Goal: Navigation & Orientation: Find specific page/section

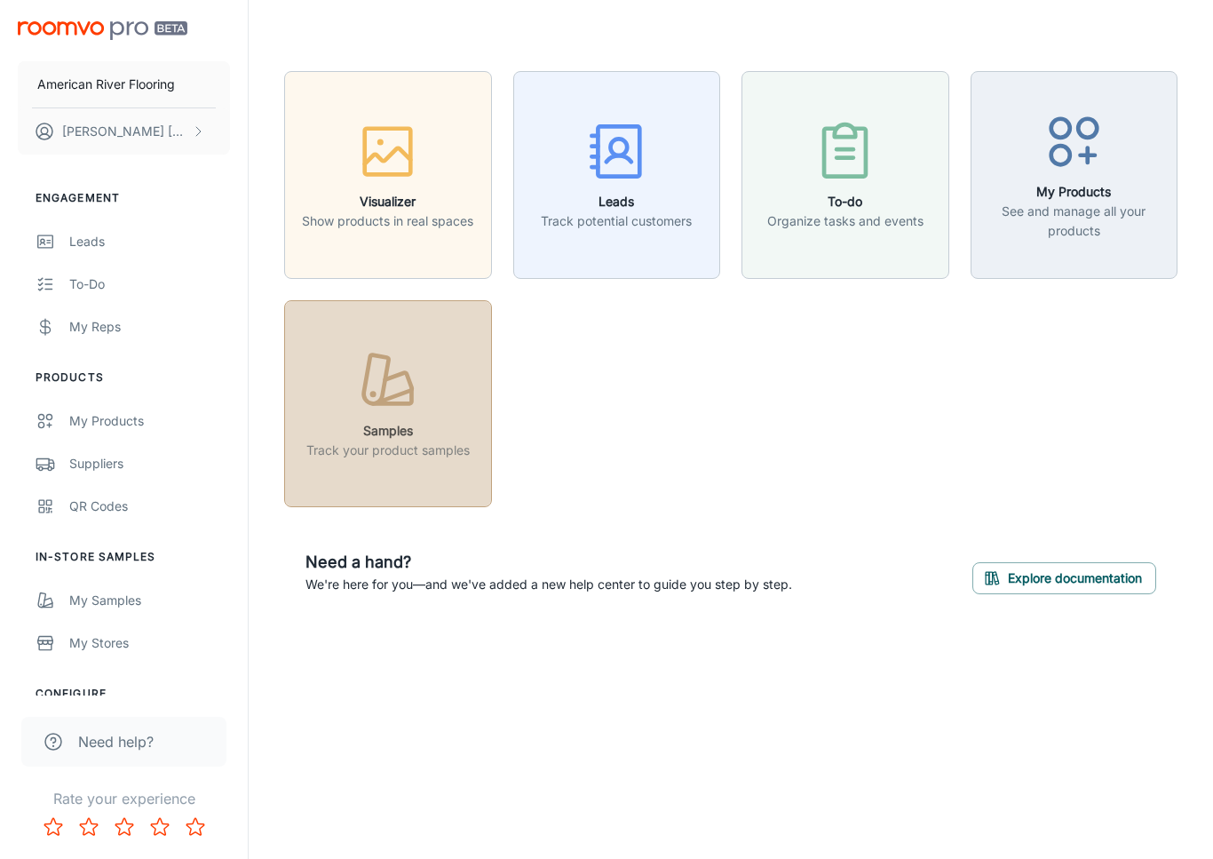
click at [416, 402] on icon "button" at bounding box center [387, 380] width 67 height 67
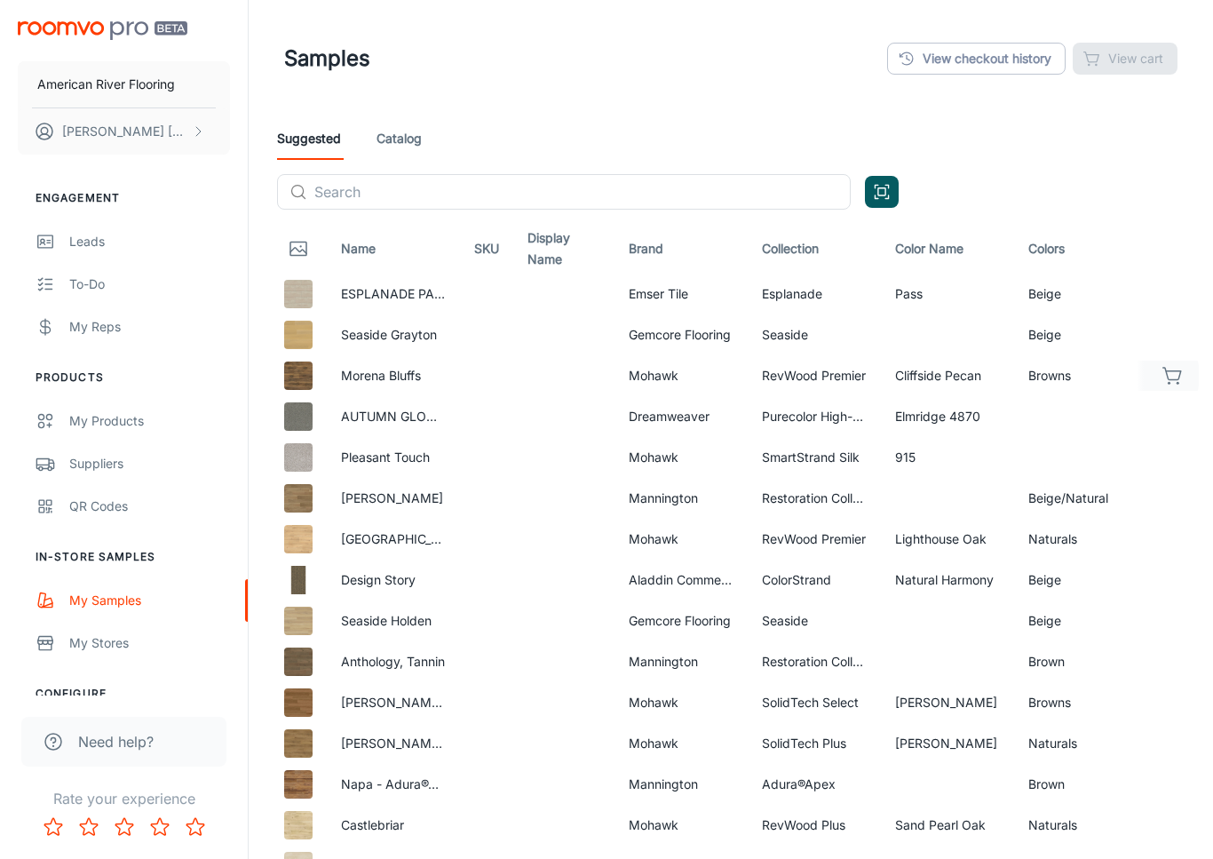
click at [292, 387] on img at bounding box center [298, 375] width 28 height 28
click at [94, 282] on div "To-do" at bounding box center [149, 284] width 161 height 20
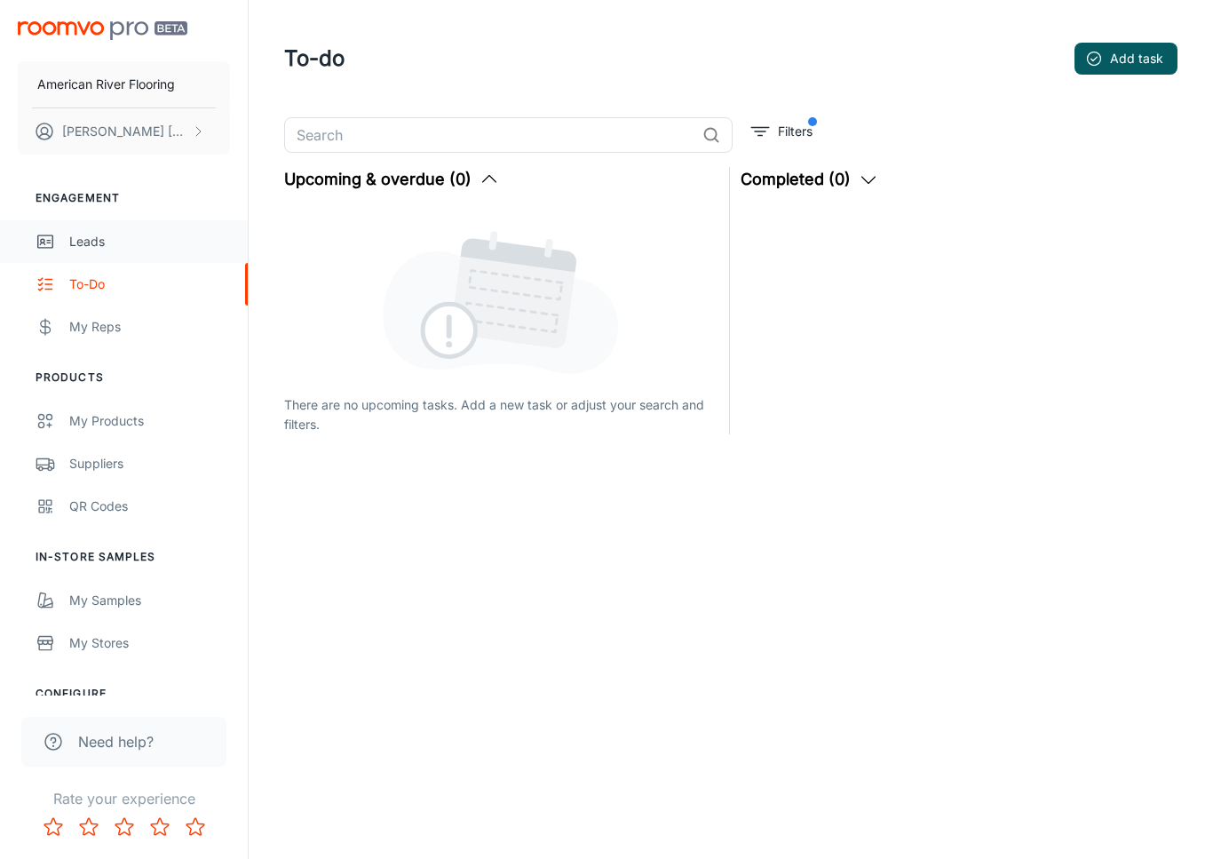
click at [167, 253] on link "Leads" at bounding box center [124, 241] width 248 height 43
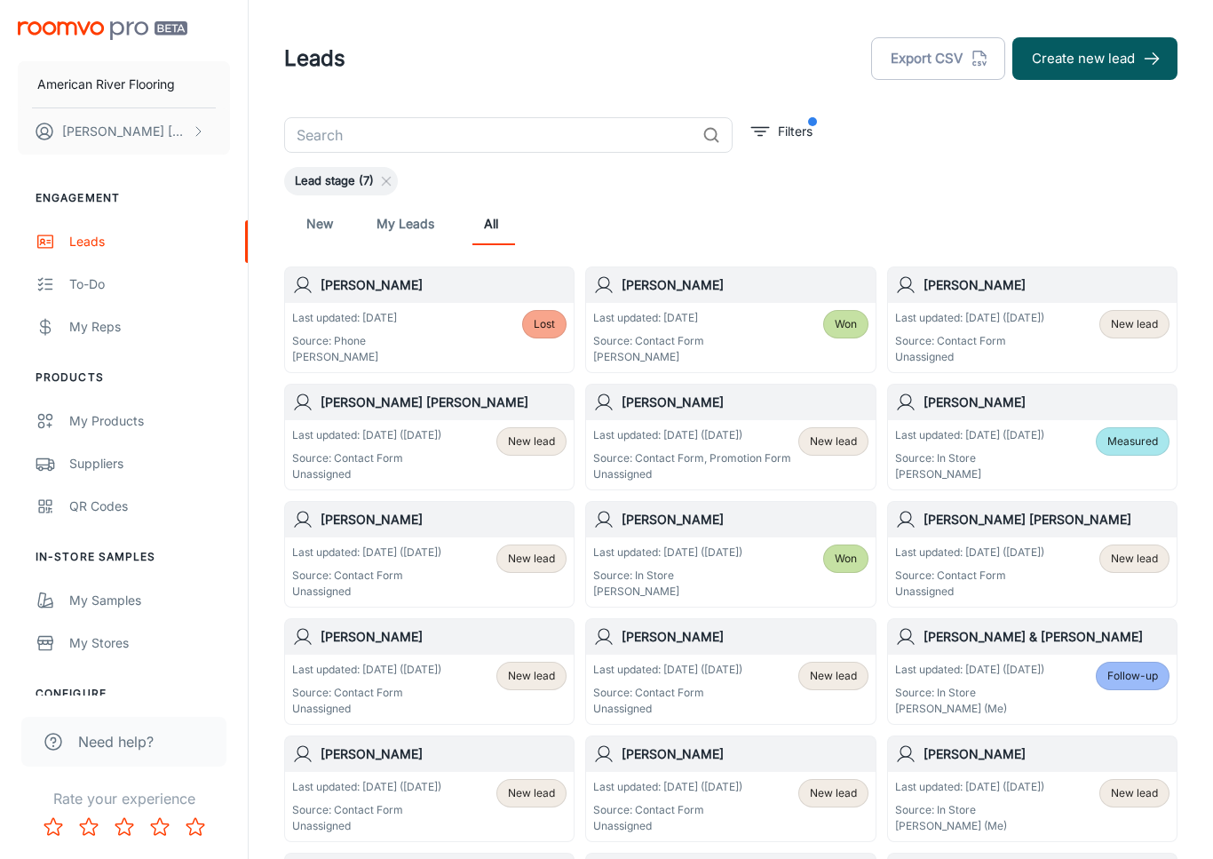
click at [387, 187] on icon at bounding box center [386, 181] width 14 height 14
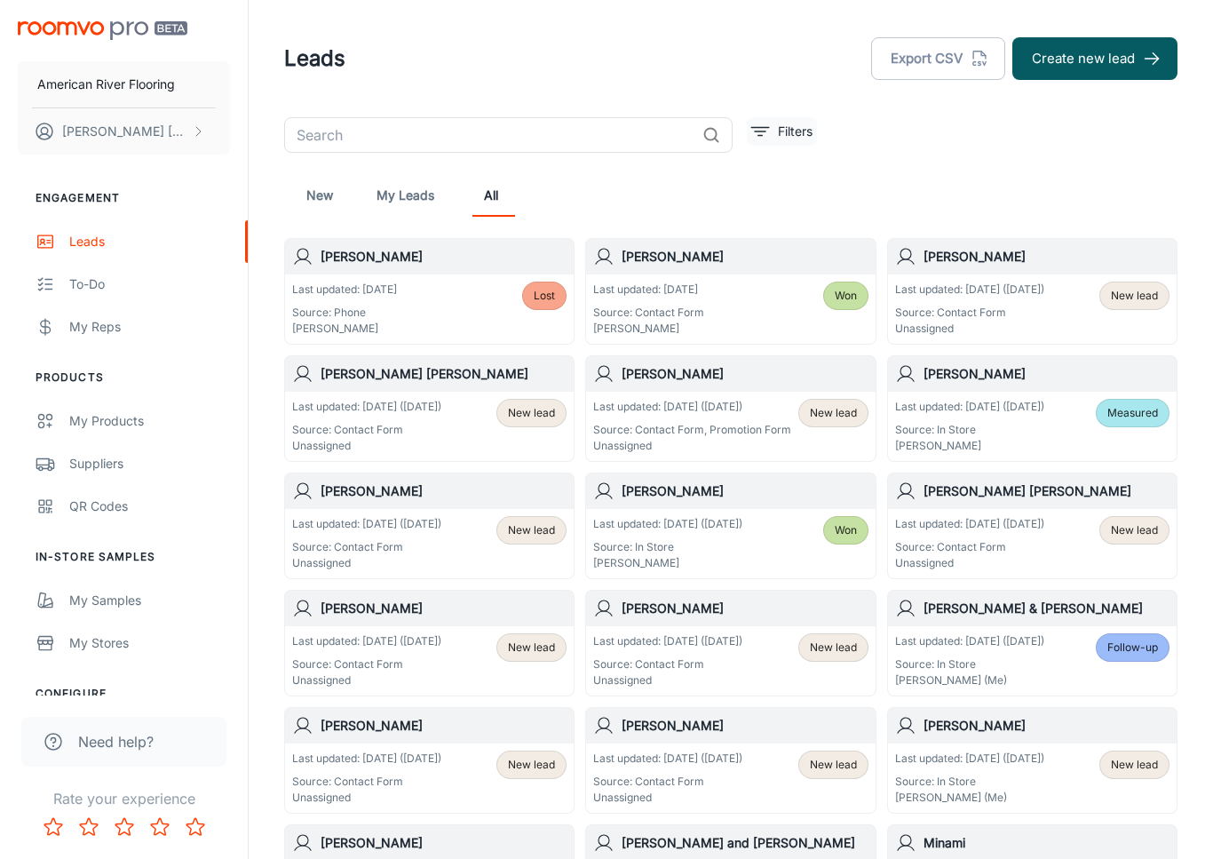
click at [798, 139] on p "Filters" at bounding box center [795, 132] width 35 height 20
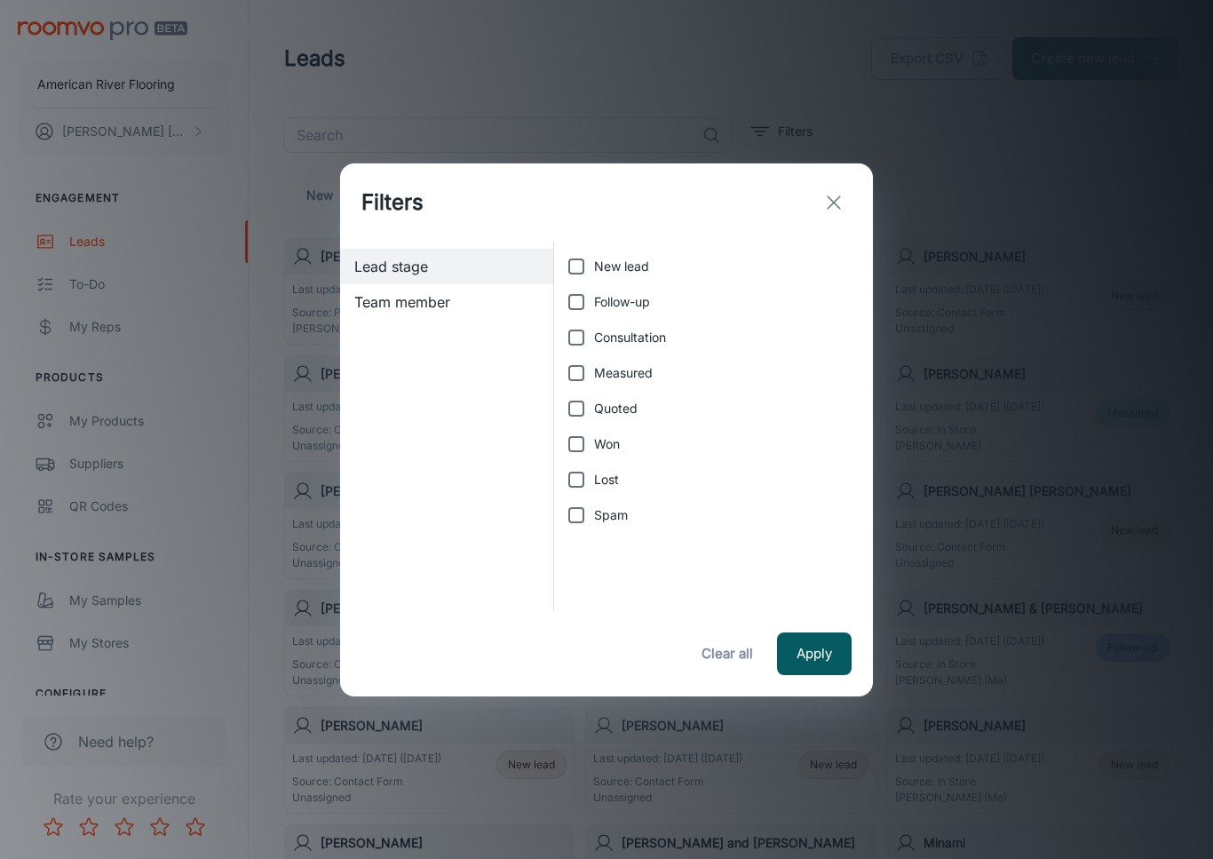
click at [607, 510] on span "Spam" at bounding box center [611, 515] width 34 height 20
click at [594, 510] on input "Spam" at bounding box center [577, 515] width 36 height 36
checkbox input "true"
click at [607, 480] on span "Lost" at bounding box center [606, 480] width 25 height 20
click at [594, 480] on input "Lost" at bounding box center [577, 480] width 36 height 36
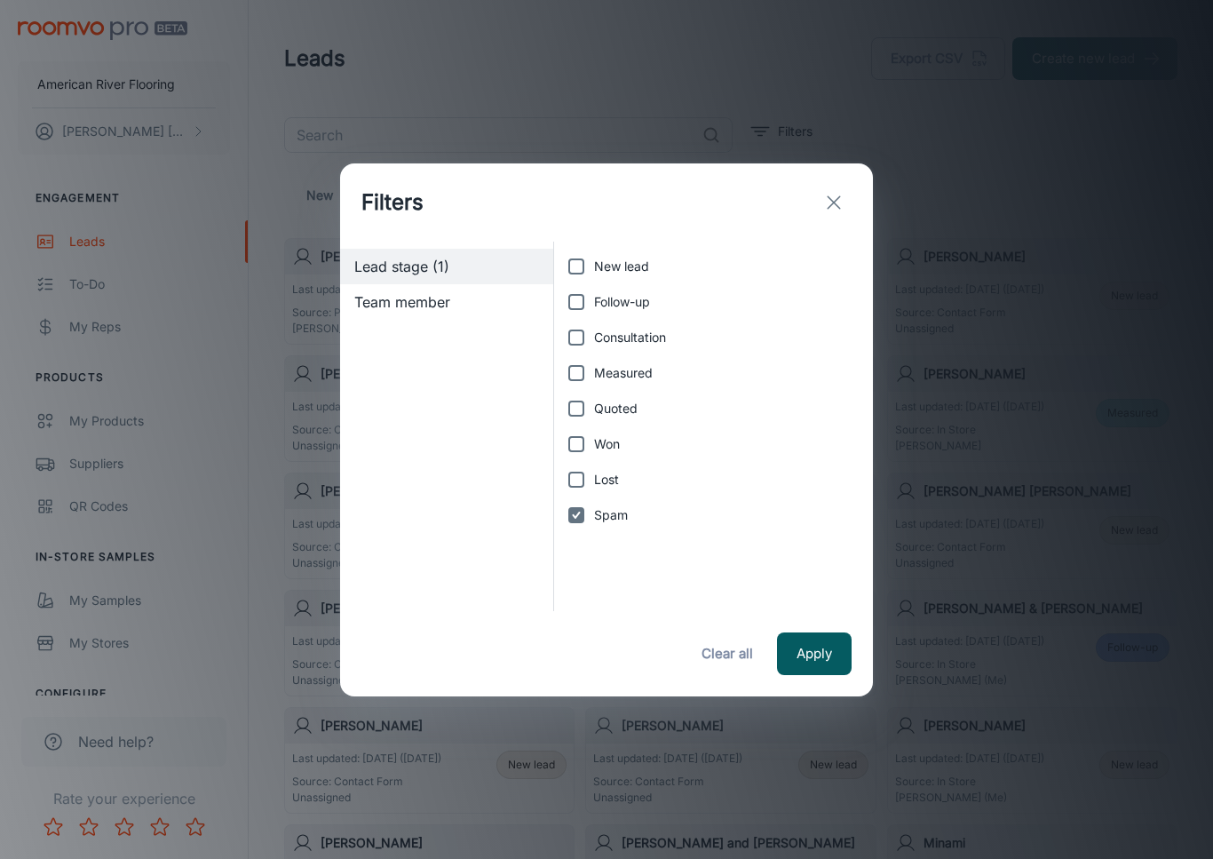
checkbox input "true"
click at [795, 650] on button "Apply" at bounding box center [814, 653] width 75 height 43
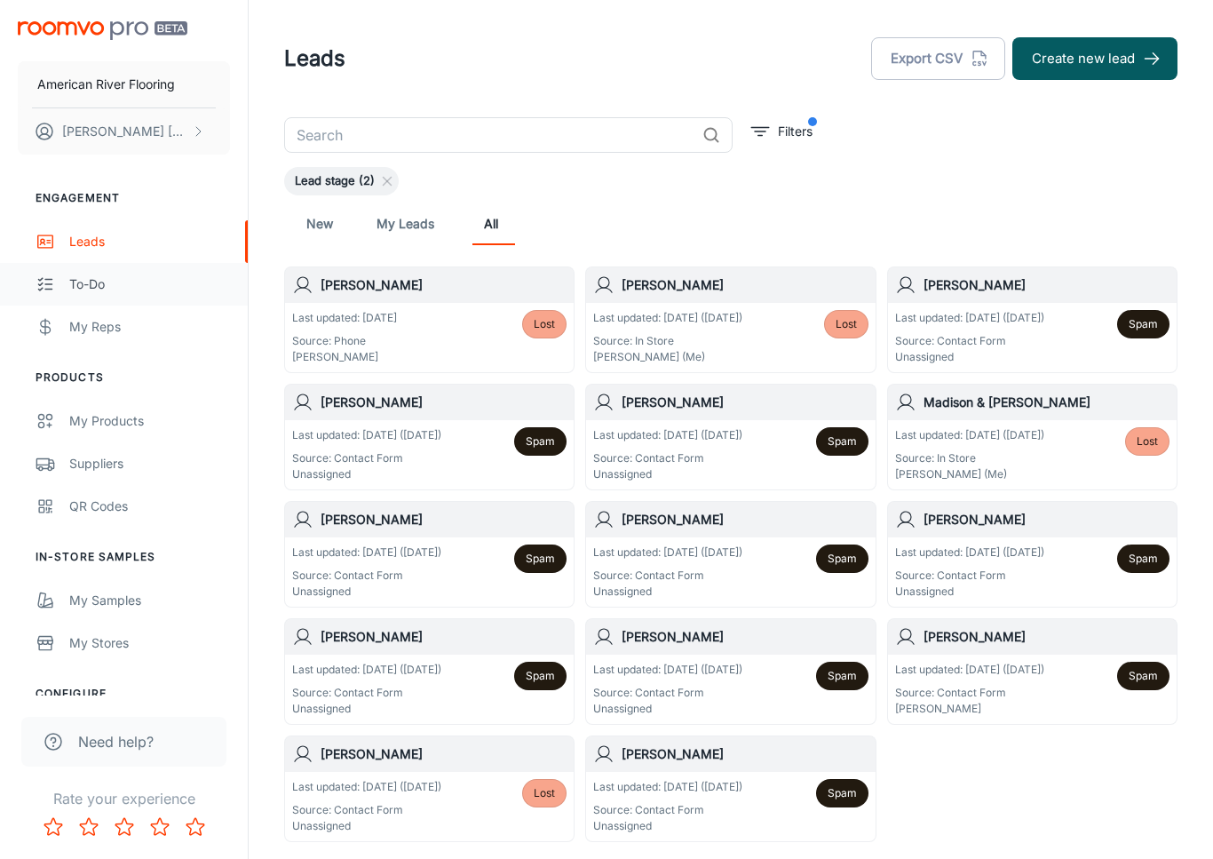
click at [153, 303] on link "To-do" at bounding box center [124, 284] width 248 height 43
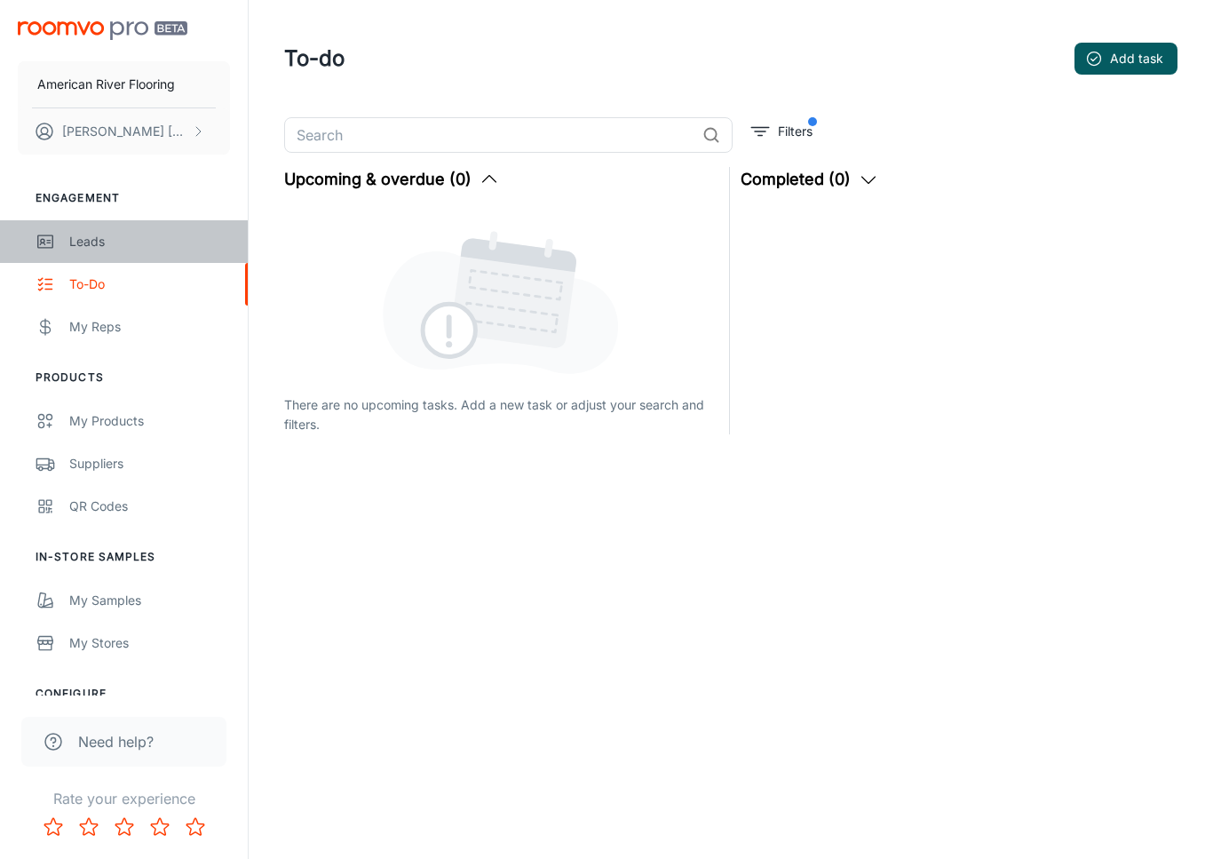
click at [123, 239] on div "Leads" at bounding box center [149, 242] width 161 height 20
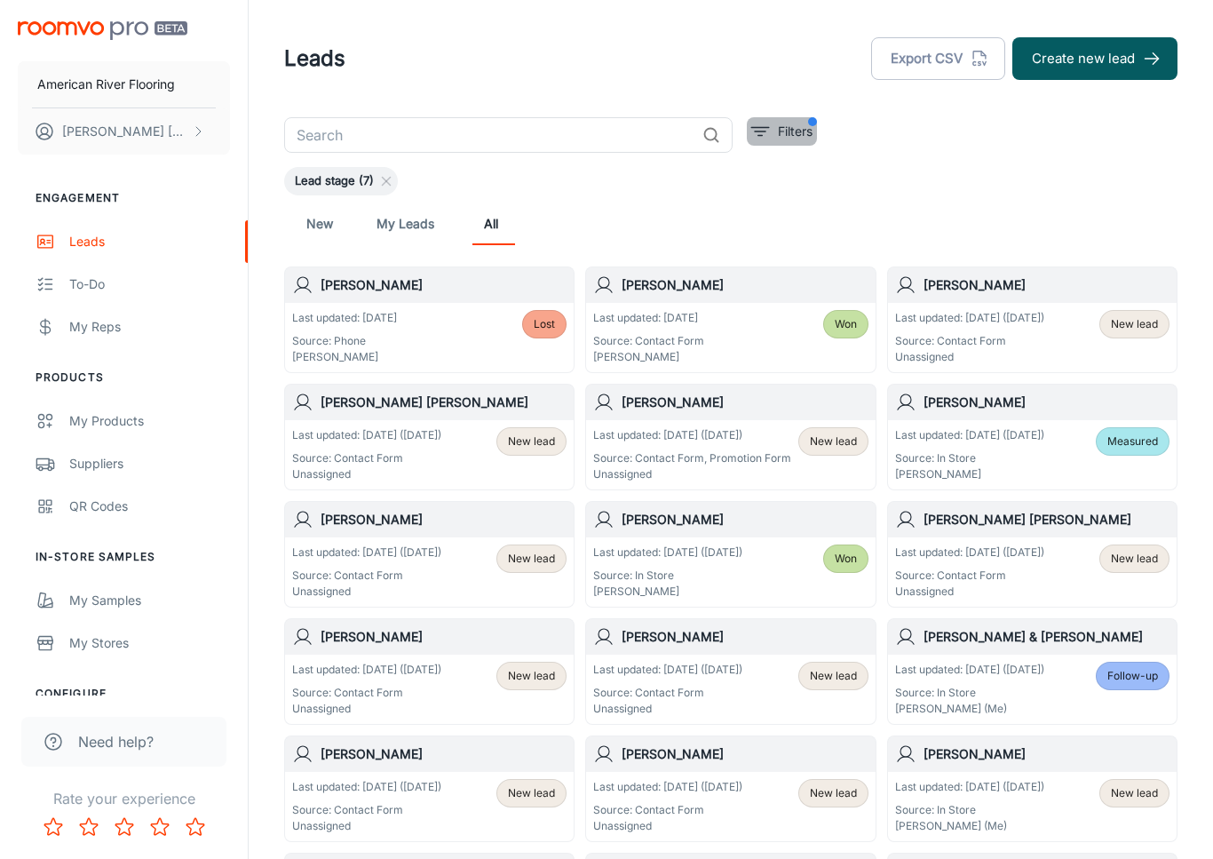
click at [778, 137] on p "Filters" at bounding box center [795, 132] width 35 height 20
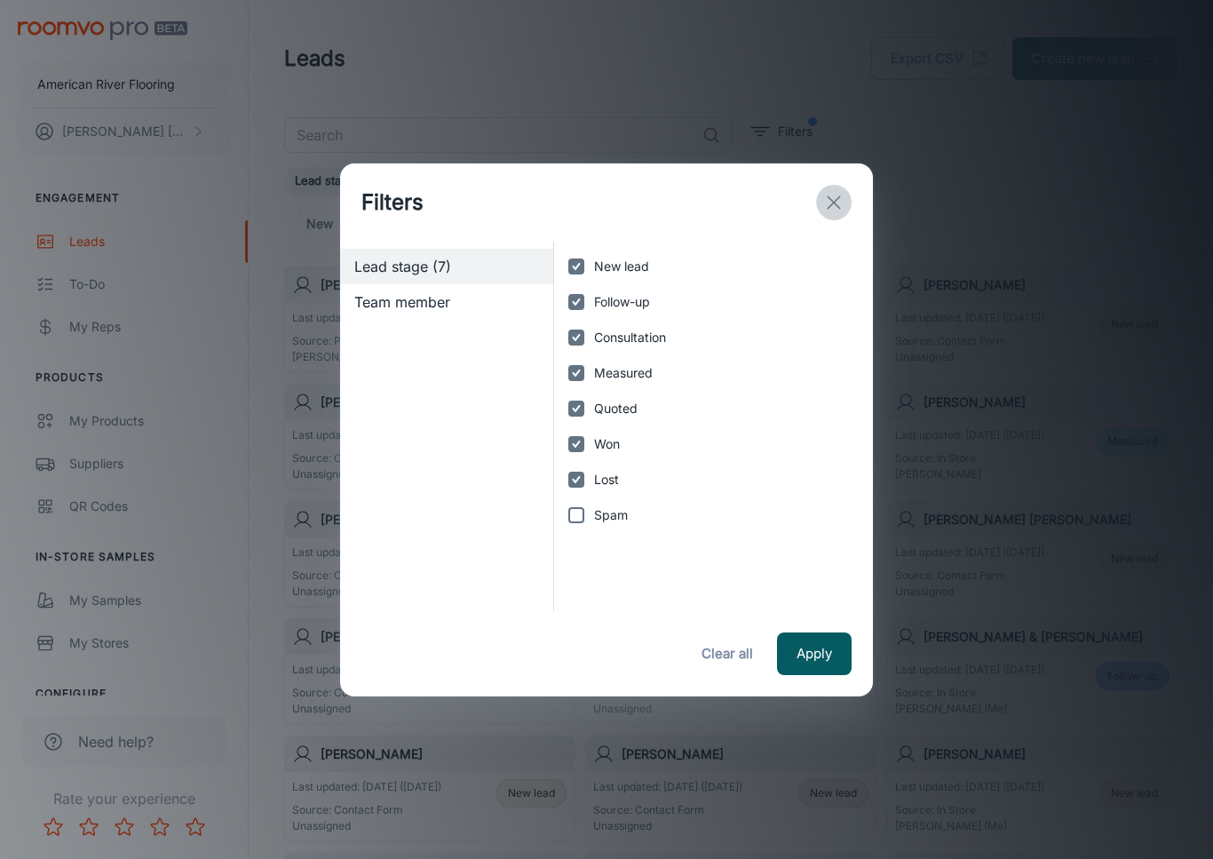
click at [829, 208] on line "exit" at bounding box center [834, 202] width 12 height 12
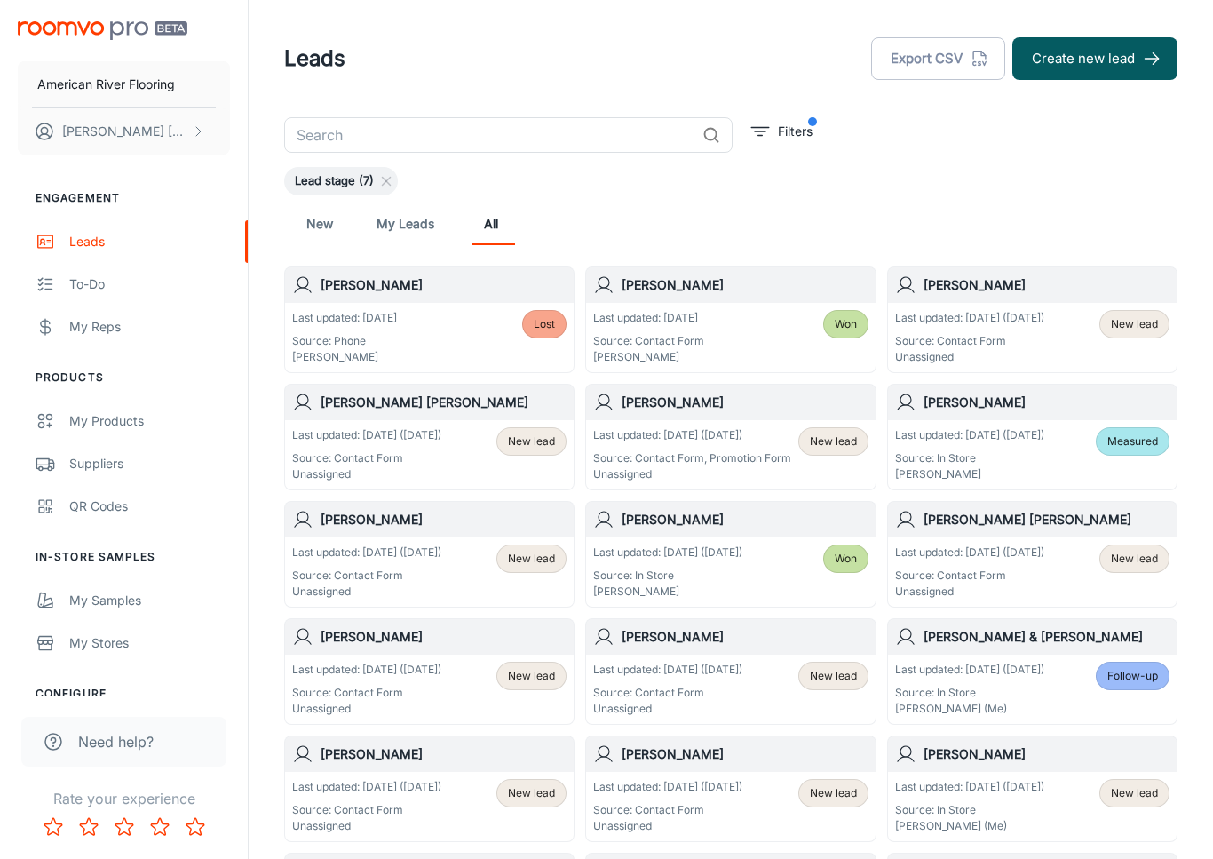
click at [381, 186] on span "Lead stage (7)" at bounding box center [334, 181] width 100 height 18
click at [391, 185] on line at bounding box center [387, 182] width 8 height 8
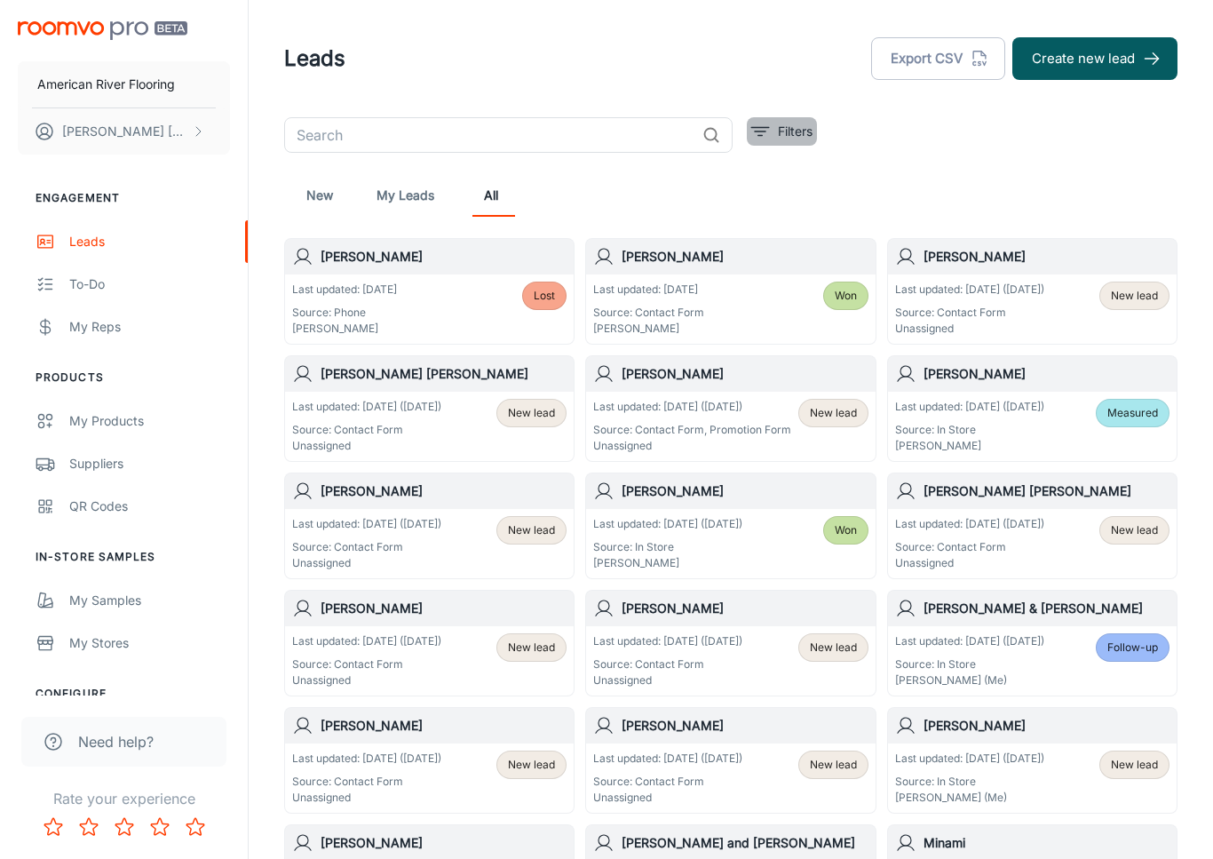
click at [791, 127] on p "Filters" at bounding box center [795, 132] width 35 height 20
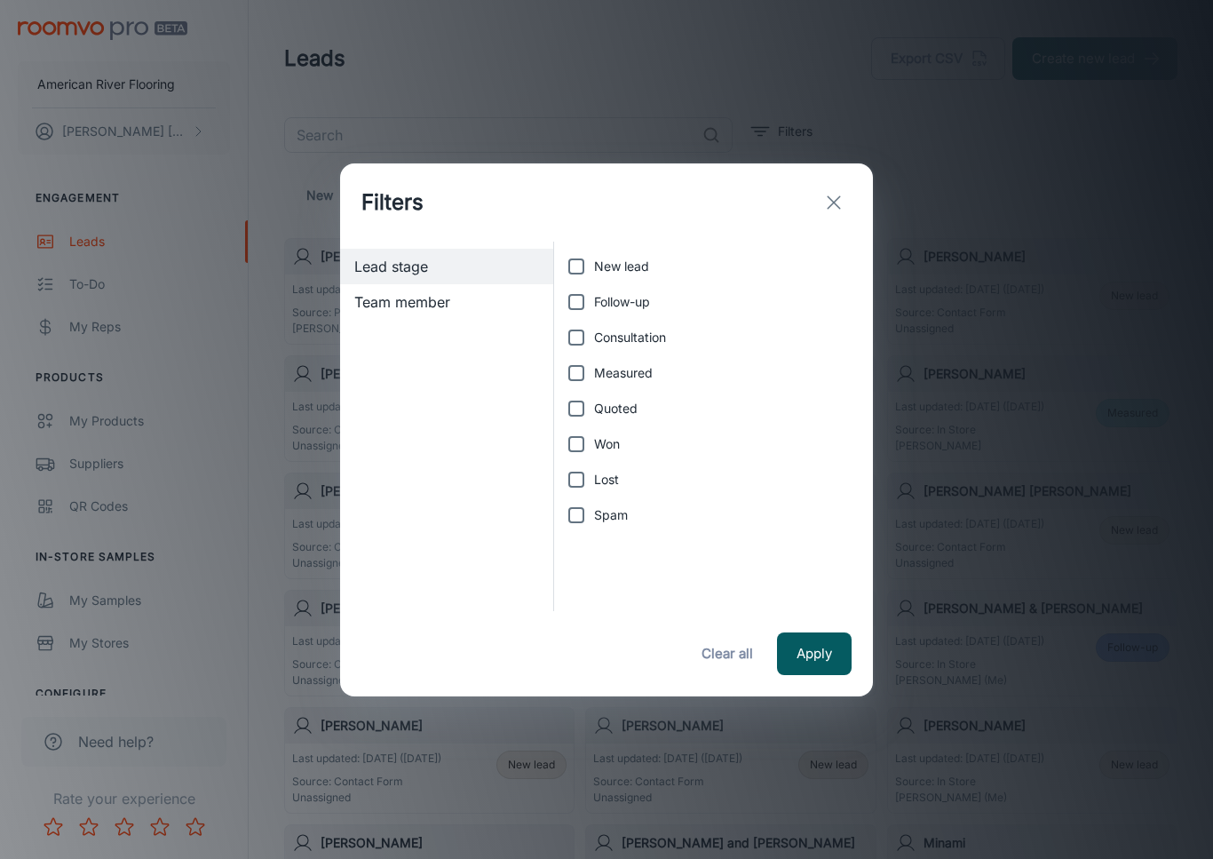
click at [832, 202] on html "American River Flooring [PERSON_NAME] Engagement Leads To-do My Reps Products M…" at bounding box center [606, 429] width 1213 height 859
click at [833, 202] on line "exit" at bounding box center [834, 202] width 12 height 12
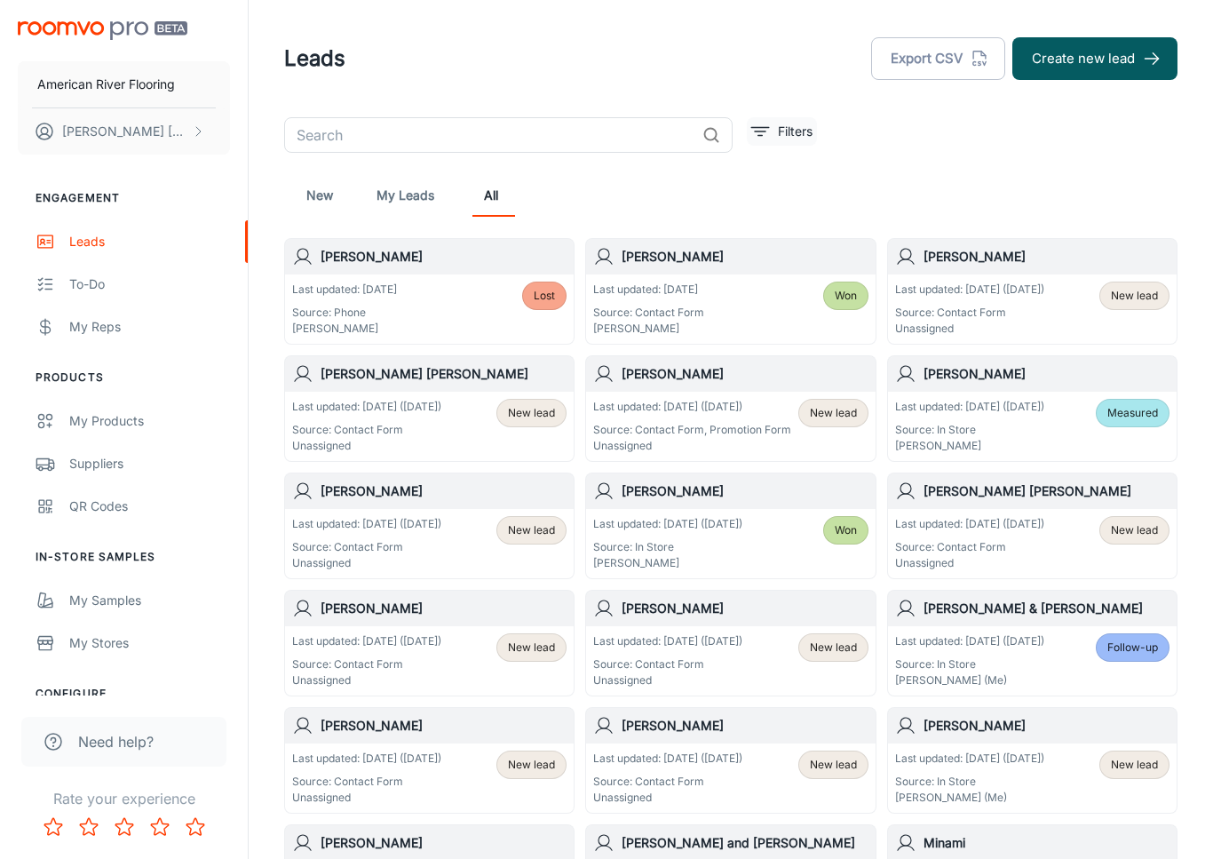
click at [771, 125] on button "Filters" at bounding box center [782, 131] width 70 height 28
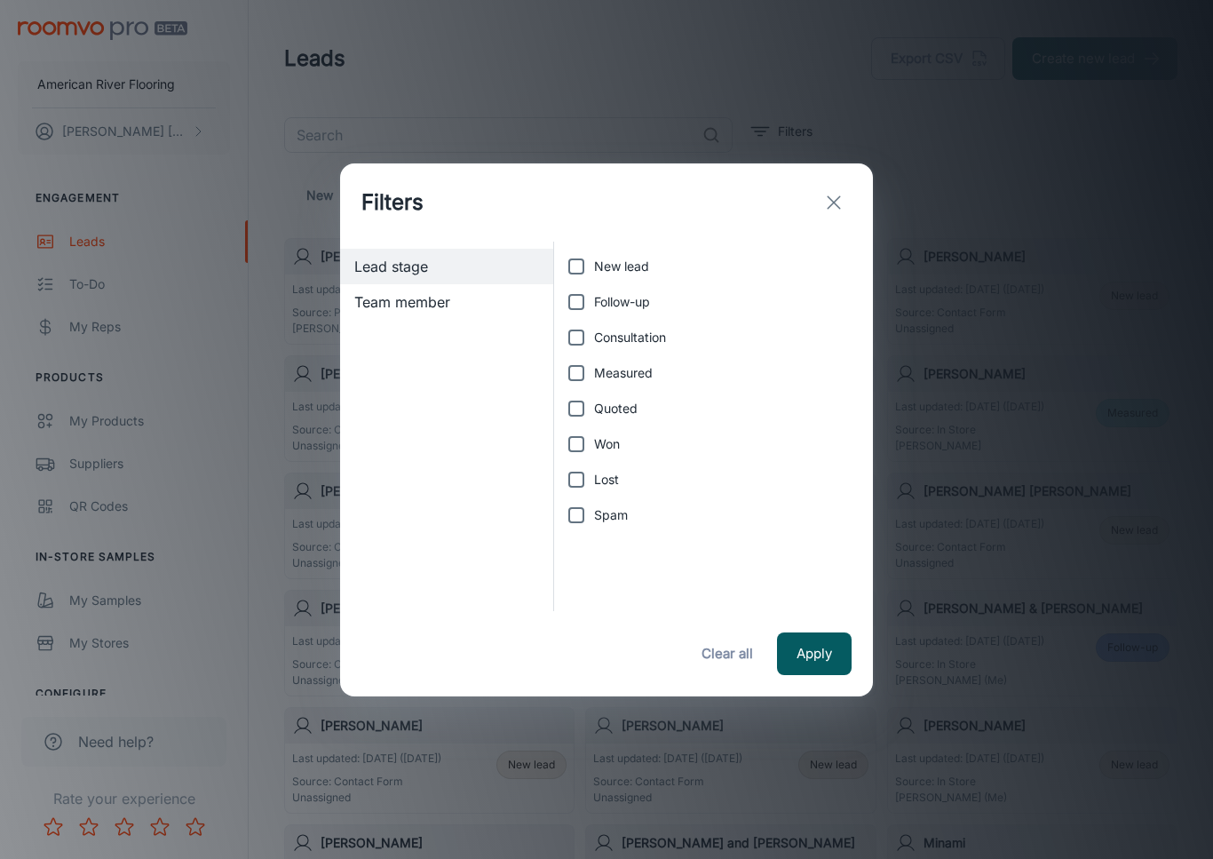
click at [837, 209] on icon "exit" at bounding box center [833, 202] width 21 height 21
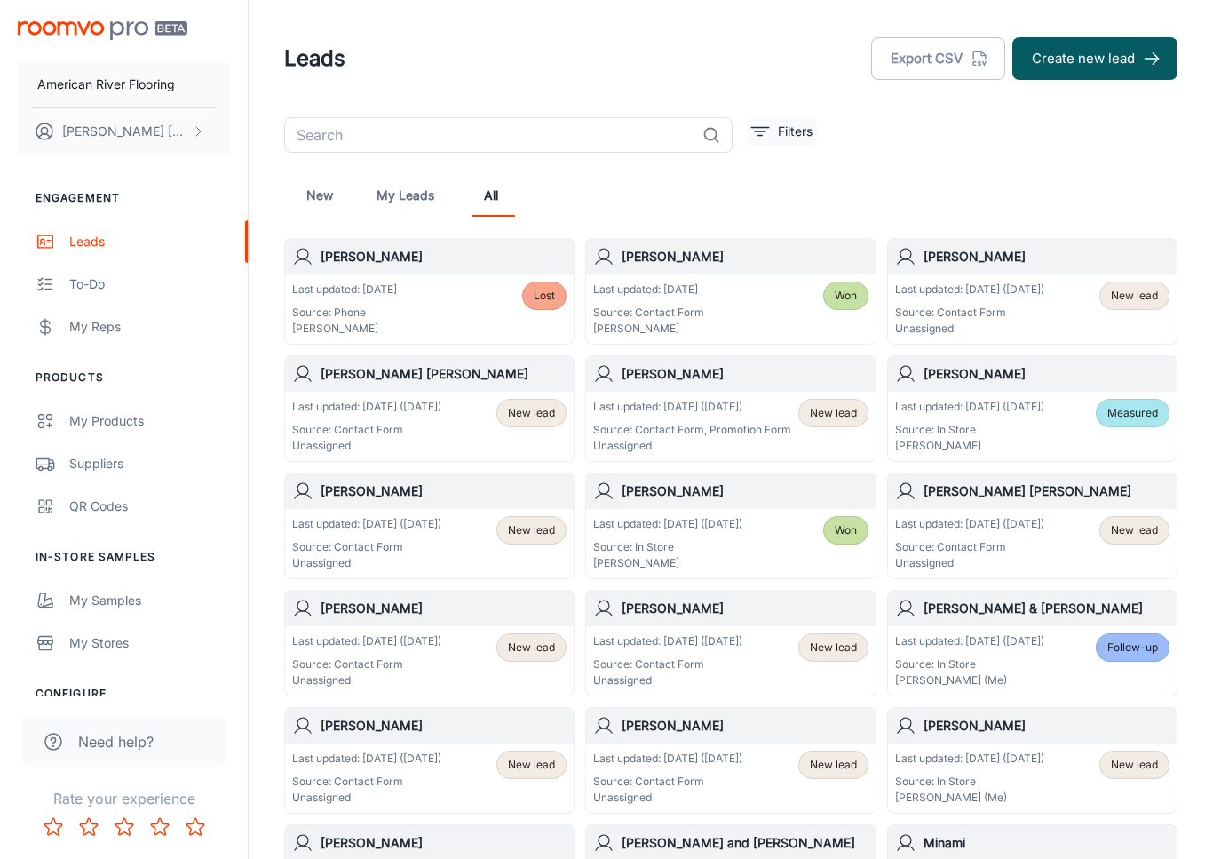
click at [774, 140] on button "Filters" at bounding box center [782, 131] width 70 height 28
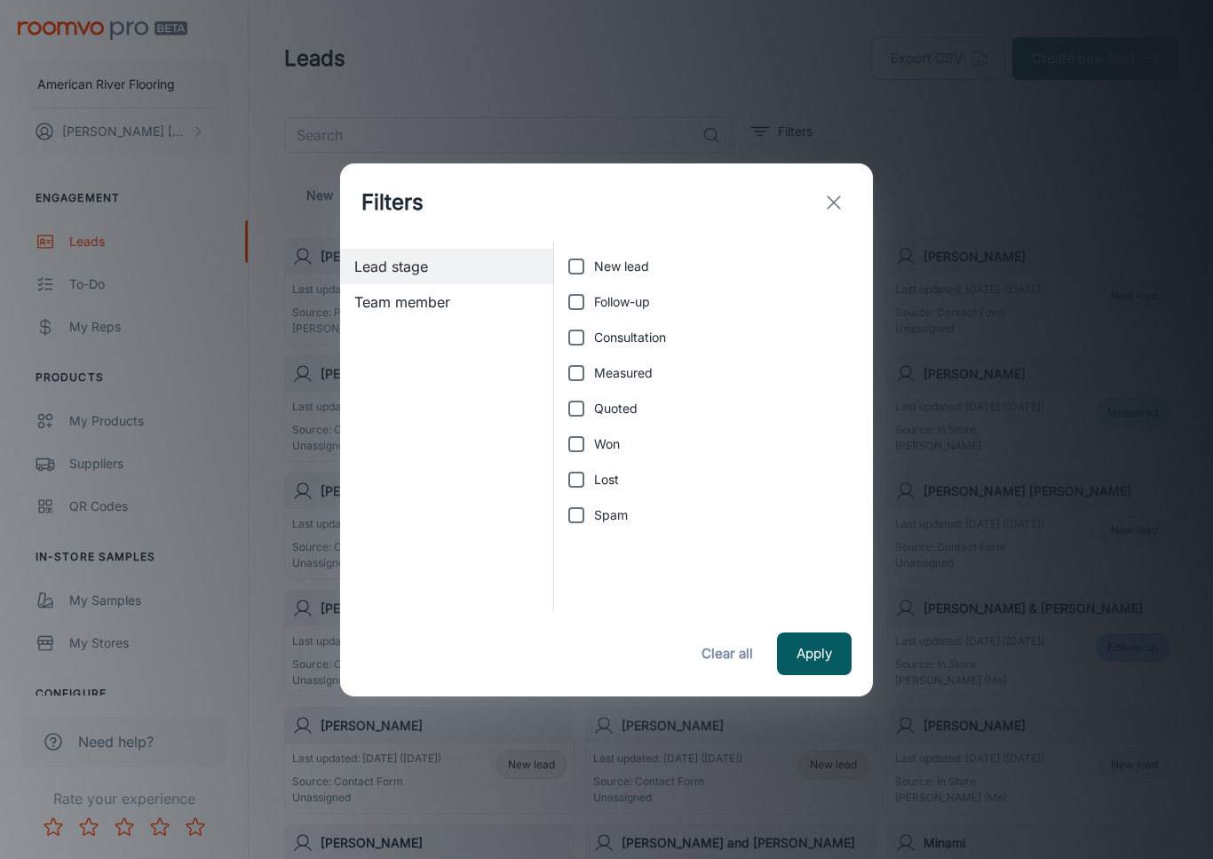
click at [472, 300] on span "Team member" at bounding box center [446, 301] width 185 height 21
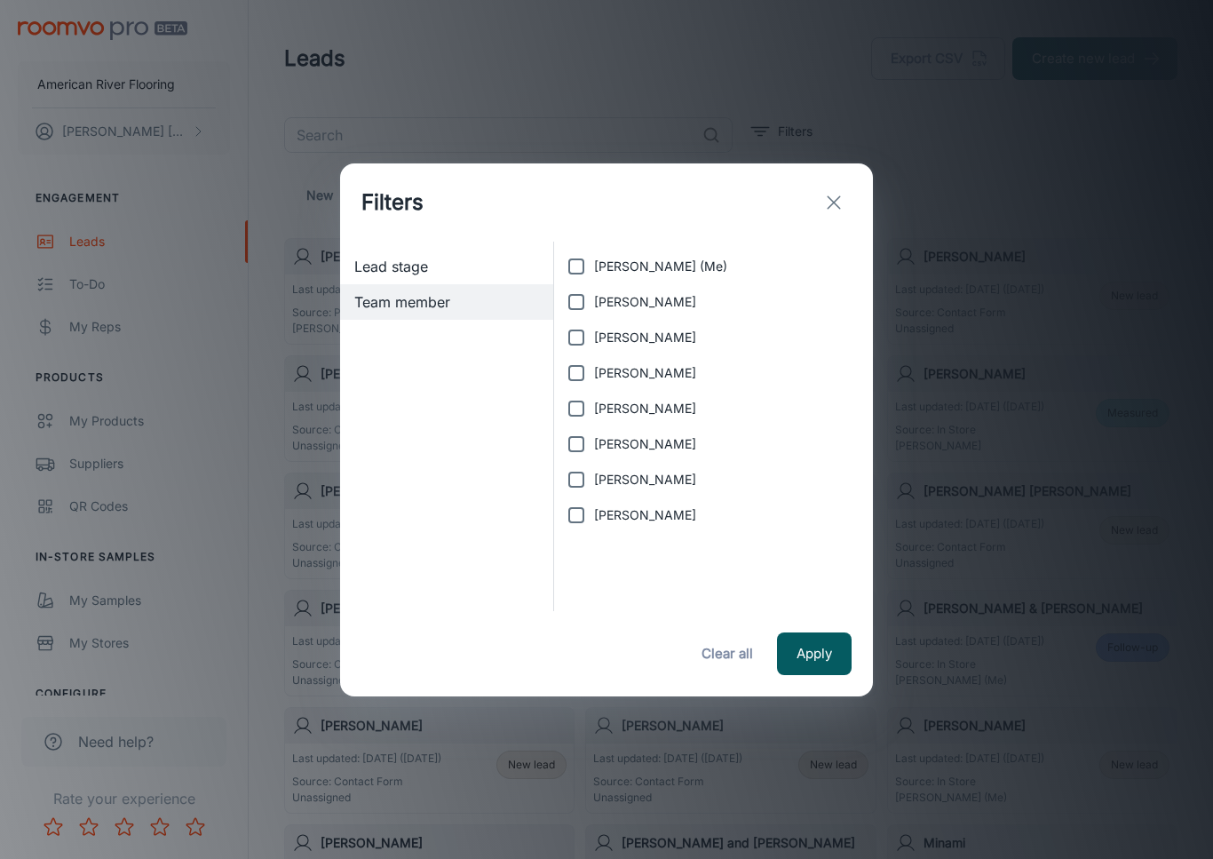
click at [836, 197] on icon "exit" at bounding box center [833, 202] width 21 height 21
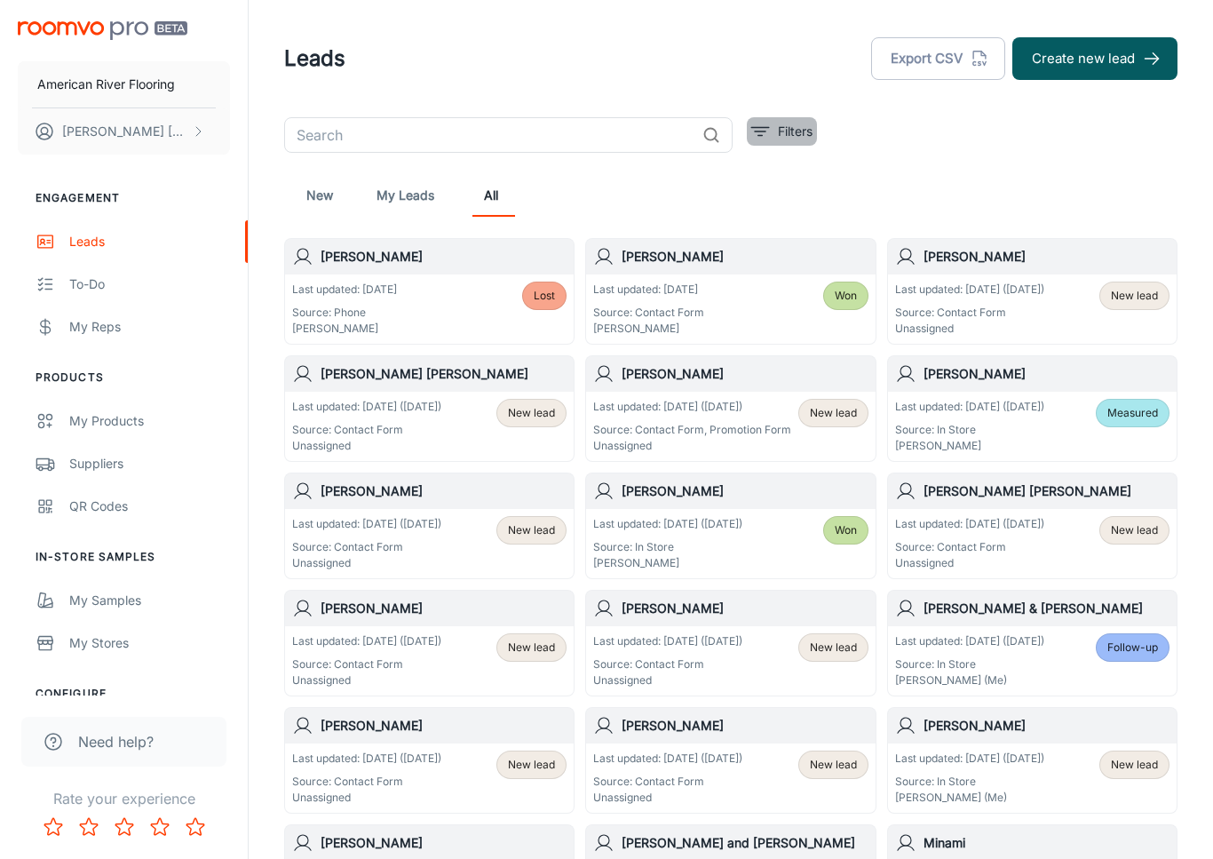
click at [794, 139] on p "Filters" at bounding box center [795, 132] width 35 height 20
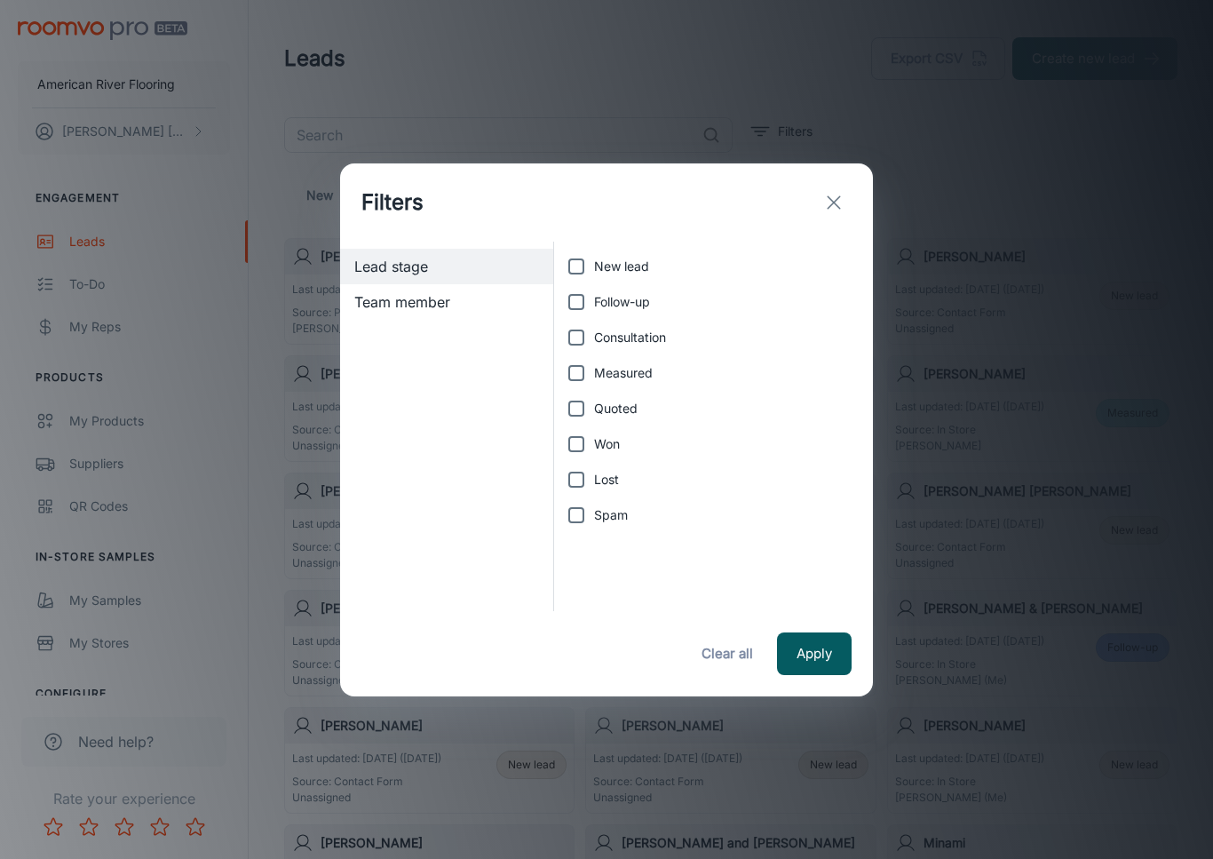
click at [504, 296] on span "Team member" at bounding box center [446, 301] width 185 height 21
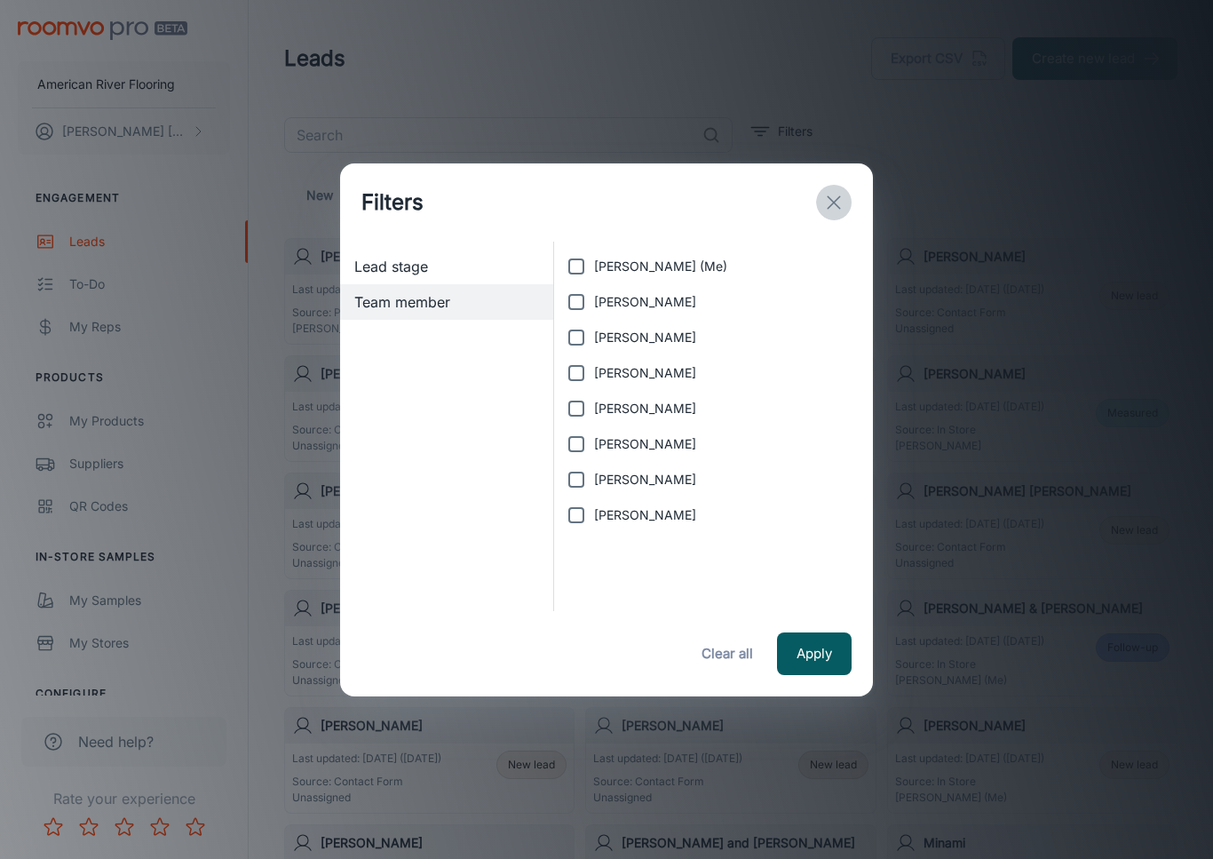
click at [829, 212] on icon "exit" at bounding box center [833, 202] width 21 height 21
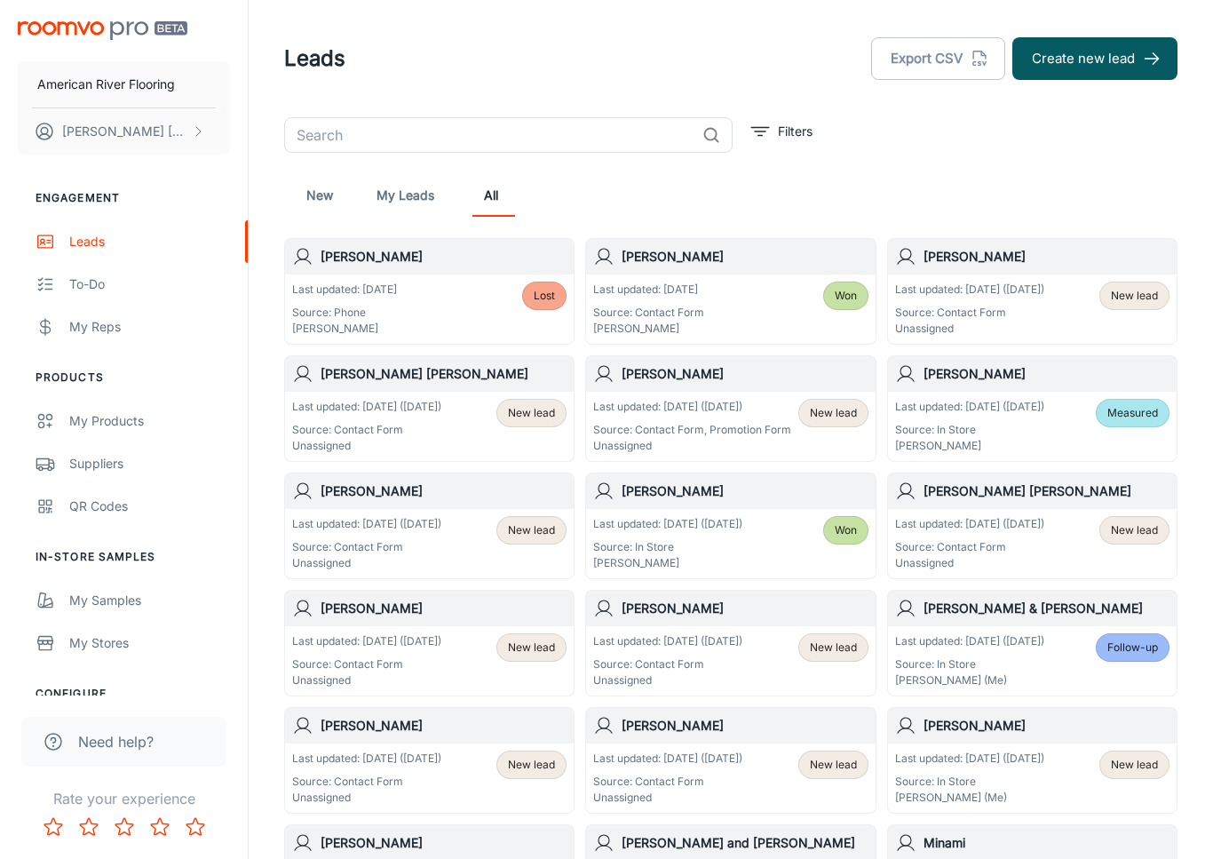
click at [372, 202] on div "New My Leads All" at bounding box center [730, 195] width 865 height 43
click at [390, 200] on link "My Leads" at bounding box center [406, 195] width 58 height 43
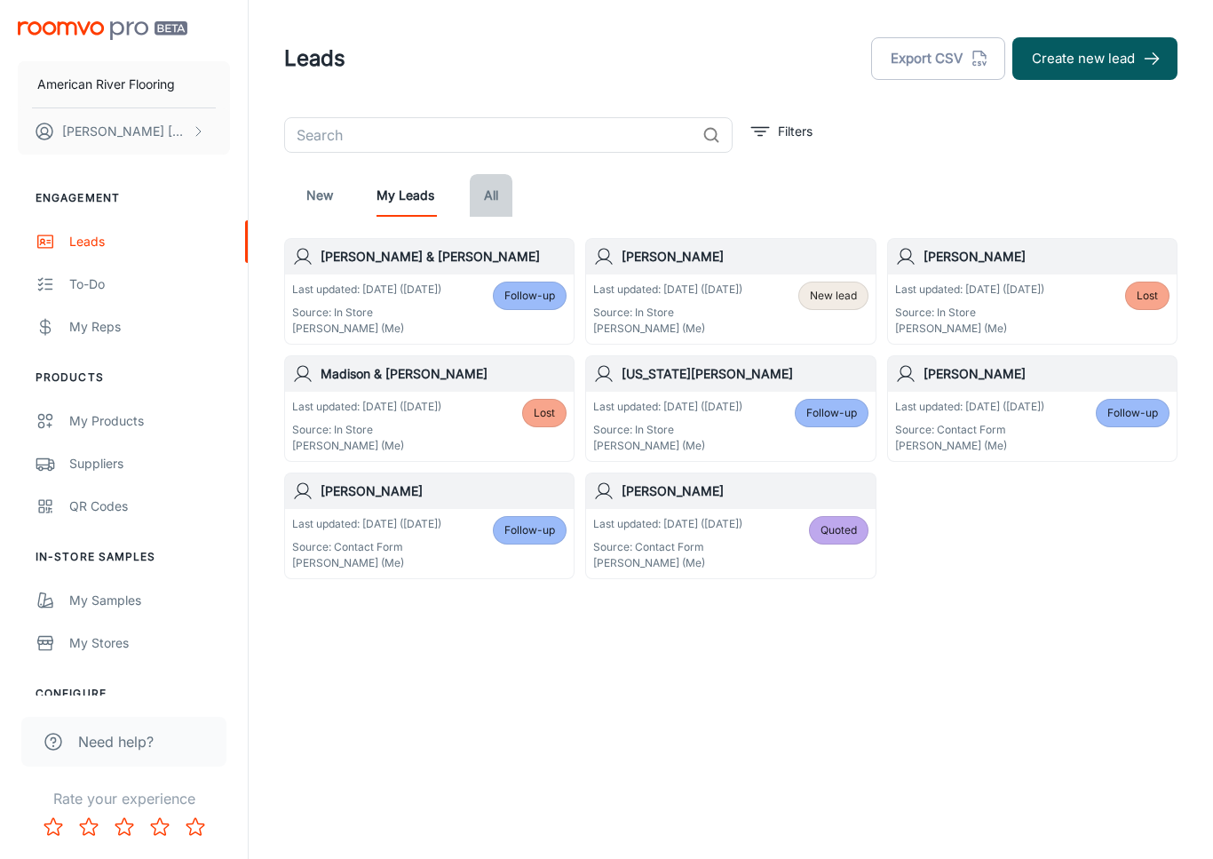
click at [501, 195] on link "All" at bounding box center [491, 195] width 43 height 43
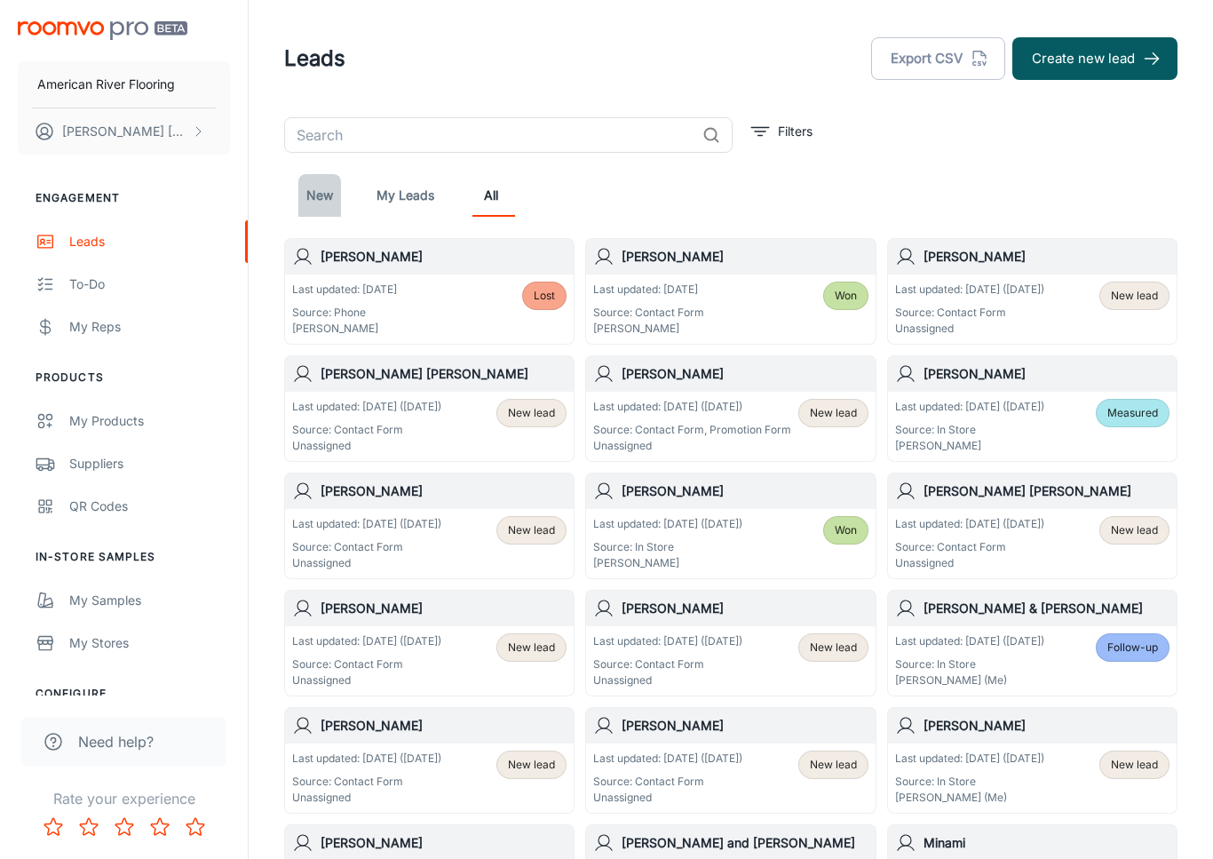
click at [327, 206] on link "New" at bounding box center [319, 195] width 43 height 43
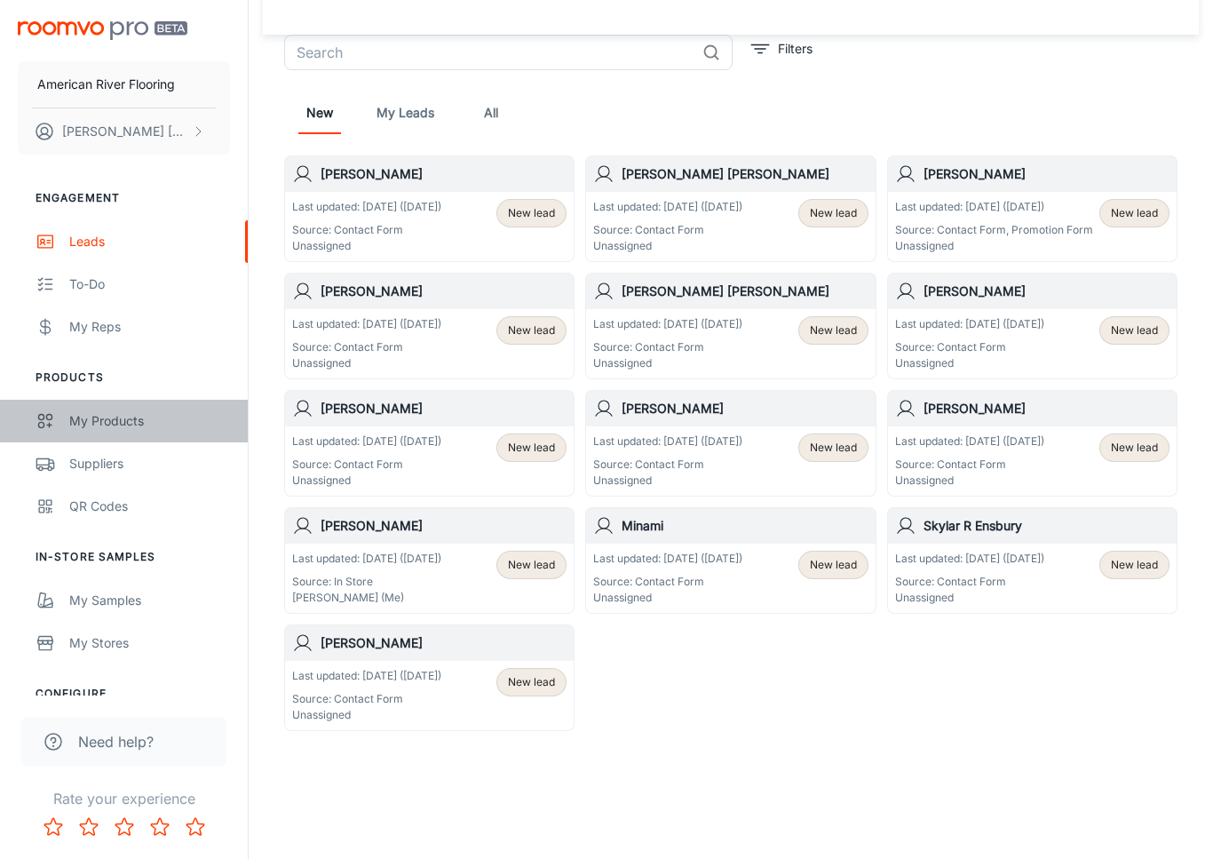
click at [80, 429] on div "My Products" at bounding box center [149, 421] width 161 height 20
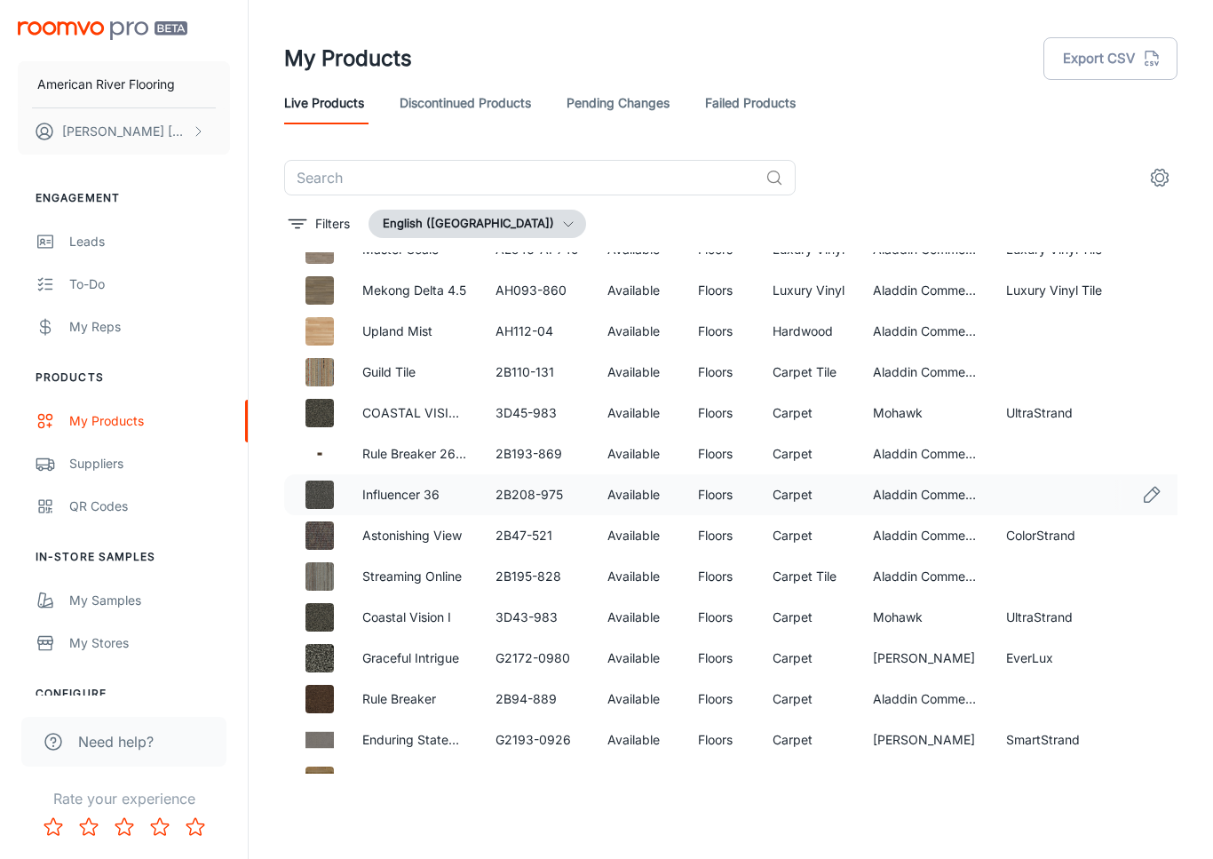
scroll to position [154, 0]
click at [78, 487] on link "QR Codes" at bounding box center [124, 506] width 248 height 43
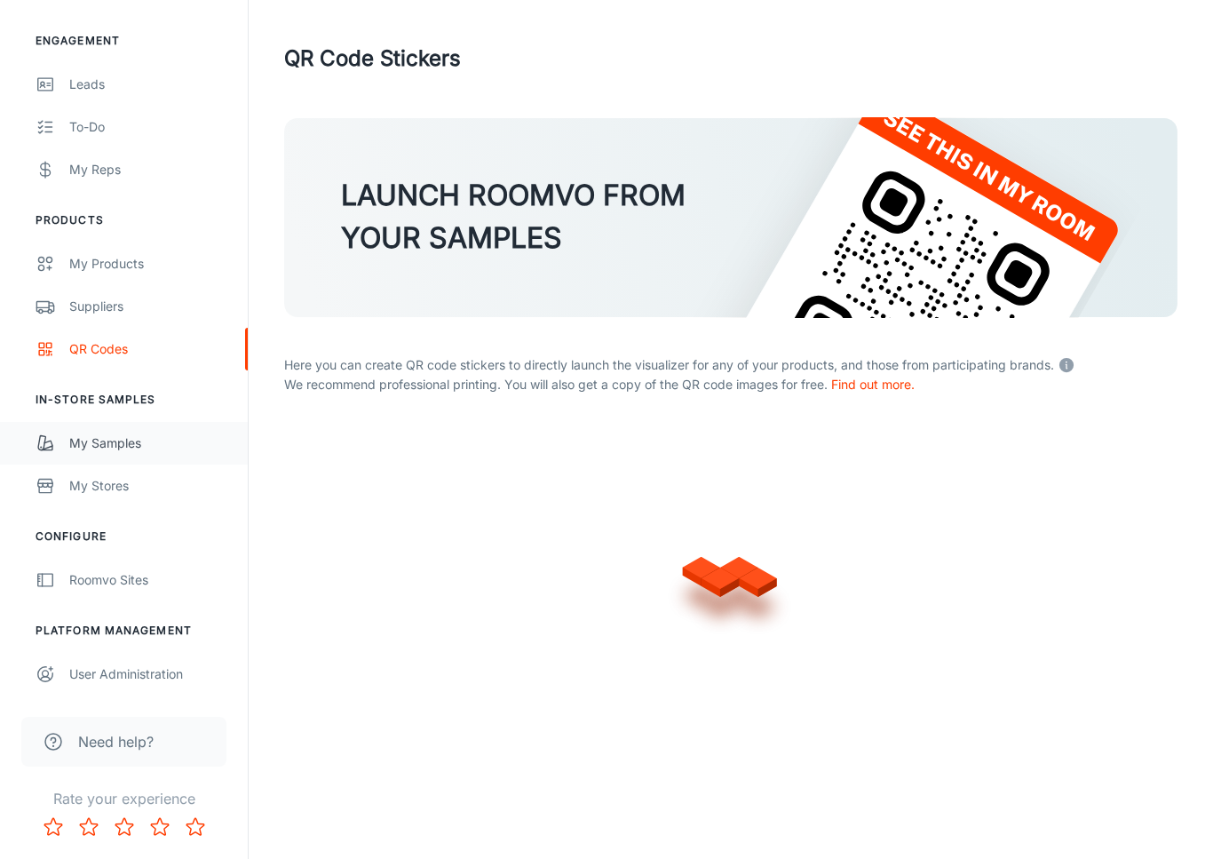
scroll to position [157, 0]
click at [112, 455] on link "My Samples" at bounding box center [124, 443] width 248 height 43
